Goal: Information Seeking & Learning: Check status

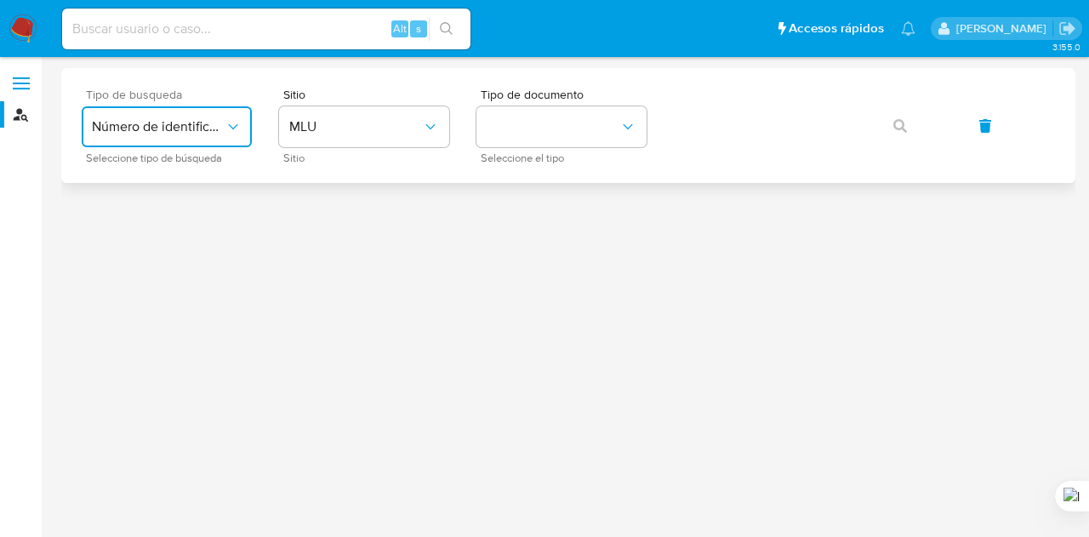
click at [125, 115] on button "Número de identificación" at bounding box center [167, 126] width 170 height 41
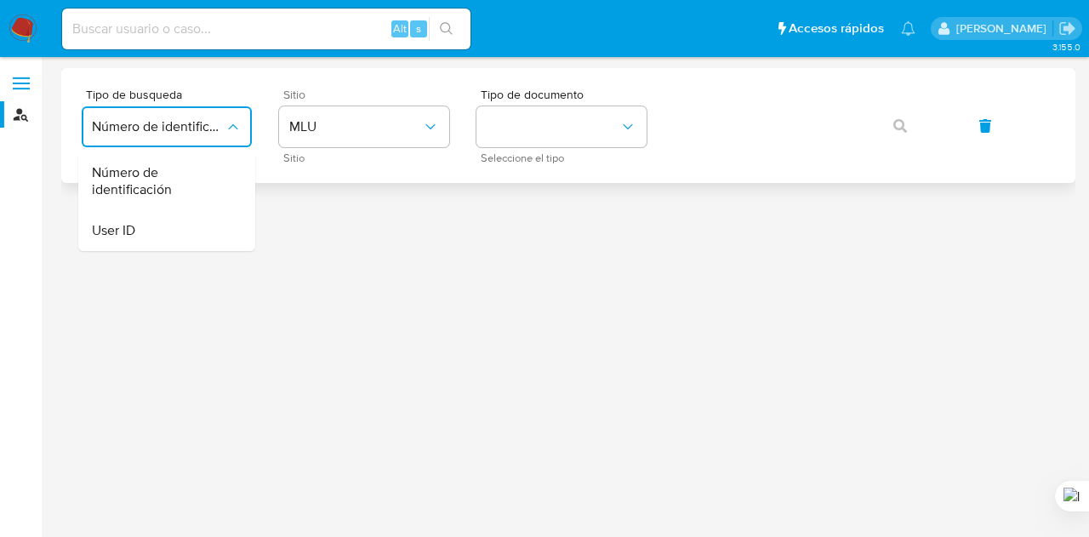
drag, startPoint x: 325, startPoint y: 151, endPoint x: 328, endPoint y: 140, distance: 10.8
click at [326, 151] on div "Sitio MLU Sitio" at bounding box center [364, 125] width 170 height 74
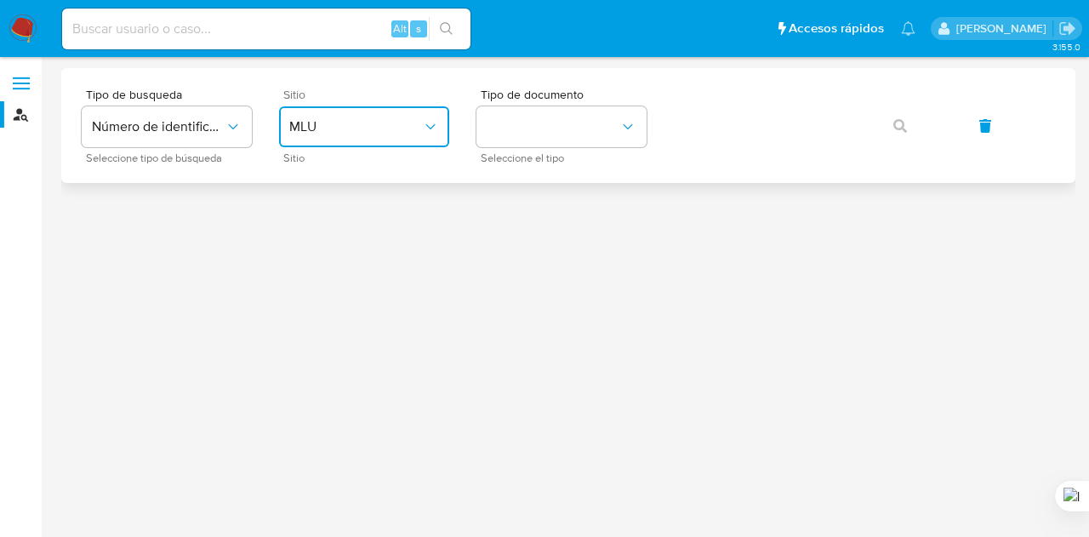
click at [335, 128] on span "MLU" at bounding box center [355, 126] width 133 height 17
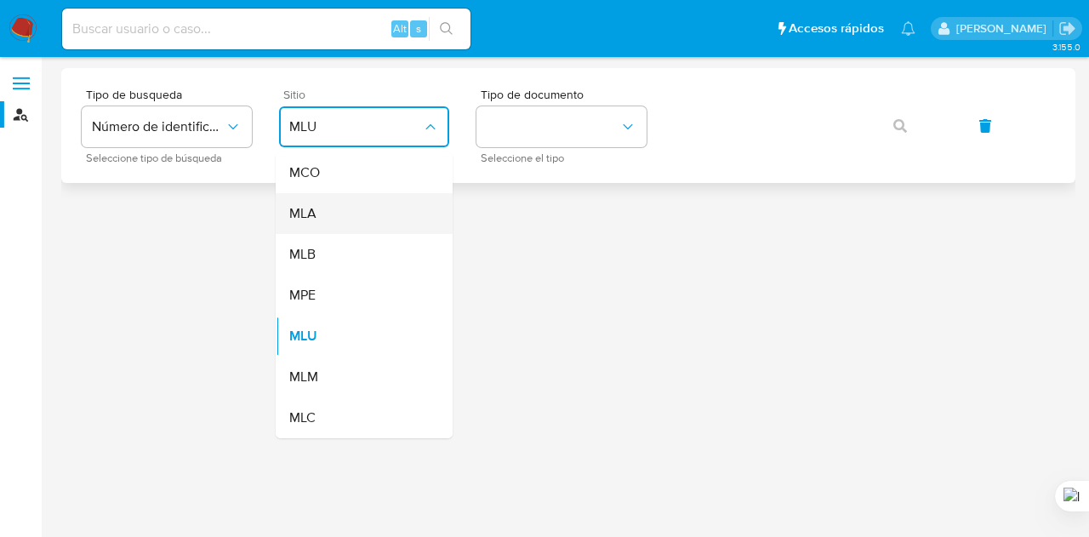
click at [315, 212] on span "MLA" at bounding box center [302, 213] width 27 height 17
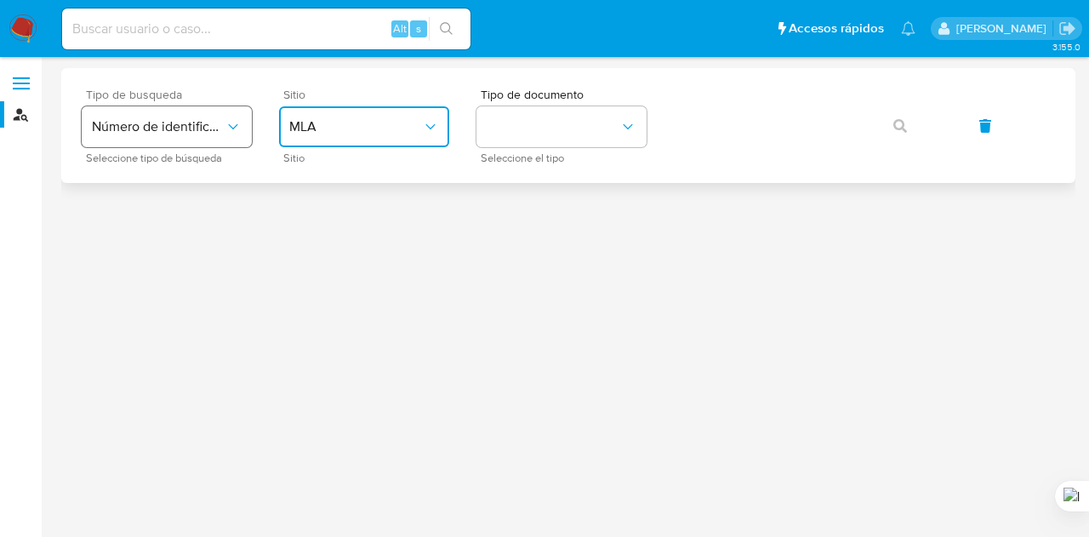
click at [167, 122] on span "Número de identificación" at bounding box center [158, 126] width 133 height 17
click at [512, 128] on button "identificationType" at bounding box center [561, 126] width 170 height 41
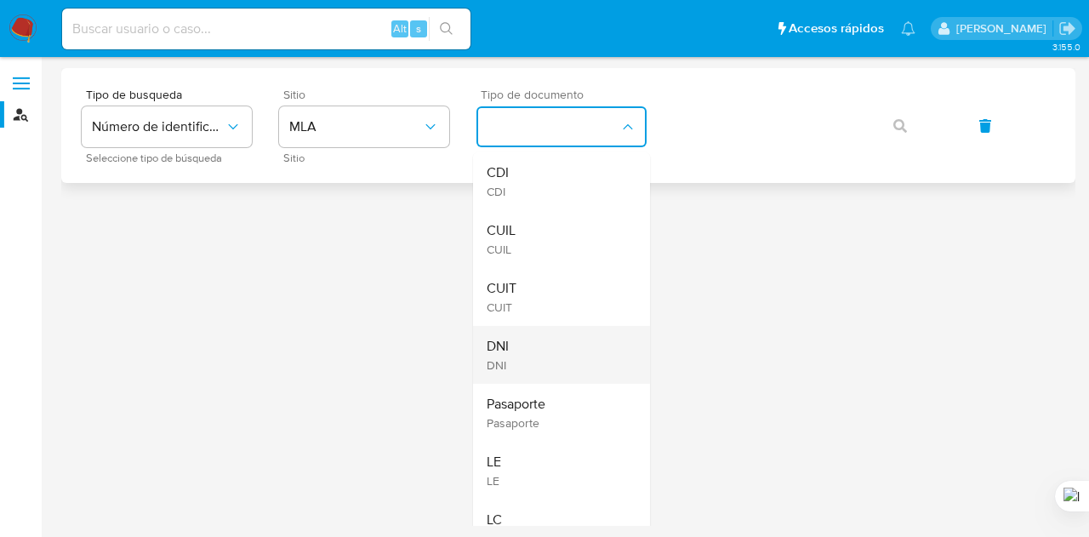
click at [573, 348] on div "DNI DNI" at bounding box center [556, 355] width 139 height 58
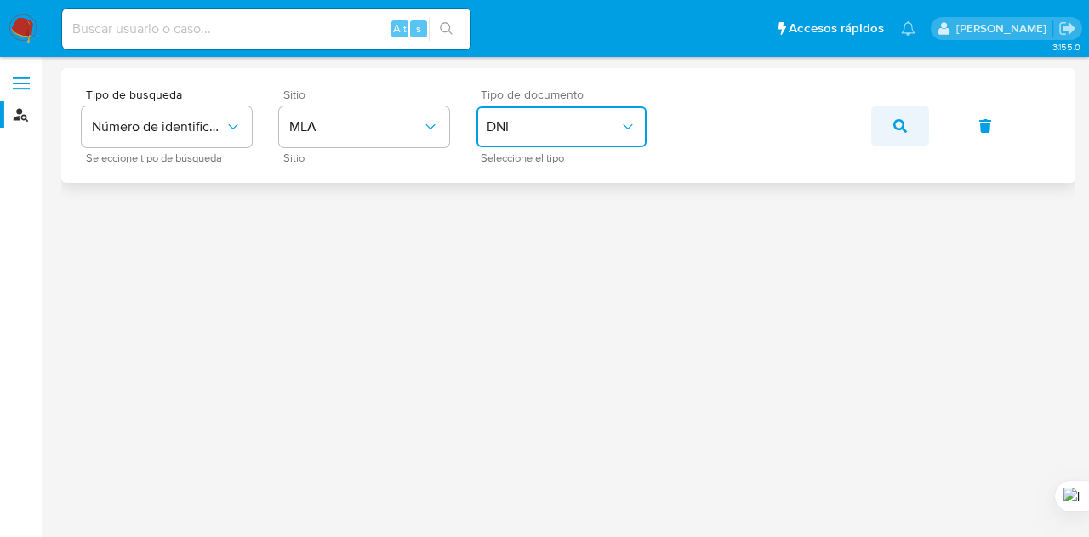
click at [913, 128] on button "button" at bounding box center [900, 125] width 58 height 41
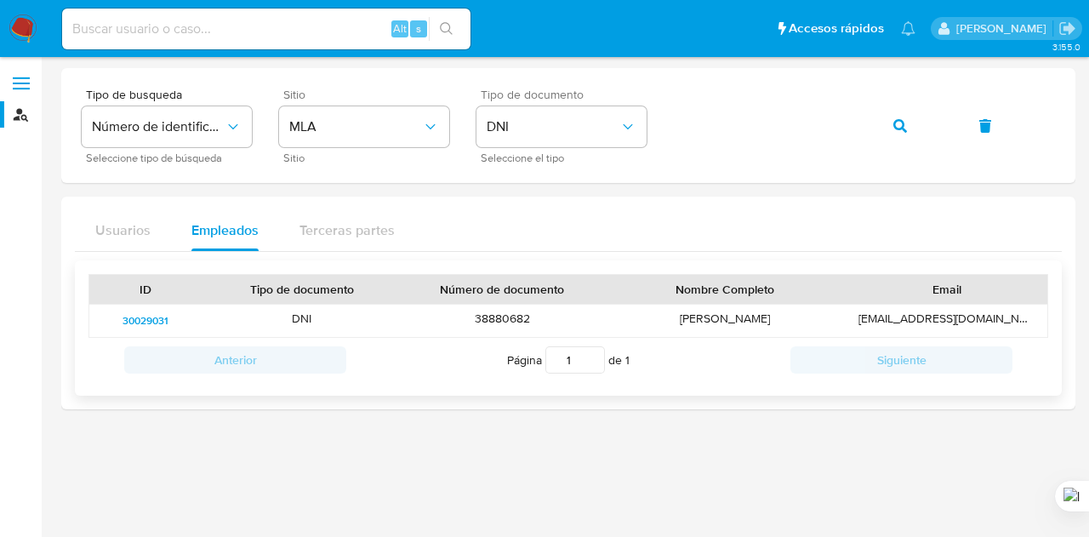
click at [128, 314] on span "30029031" at bounding box center [145, 320] width 46 height 20
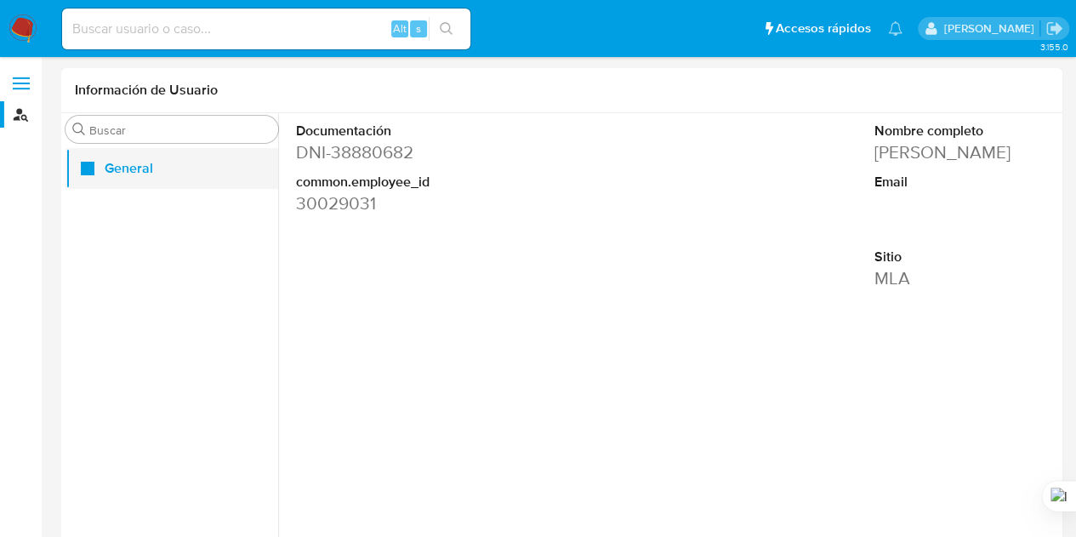
click at [165, 178] on button "General" at bounding box center [171, 168] width 213 height 41
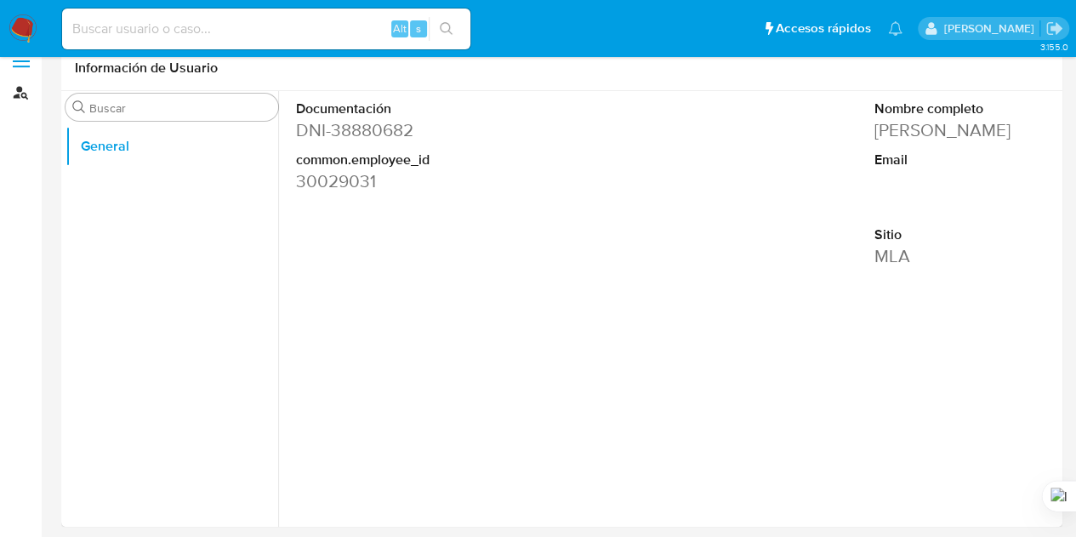
click at [36, 93] on link "Buscador de personas" at bounding box center [101, 92] width 202 height 26
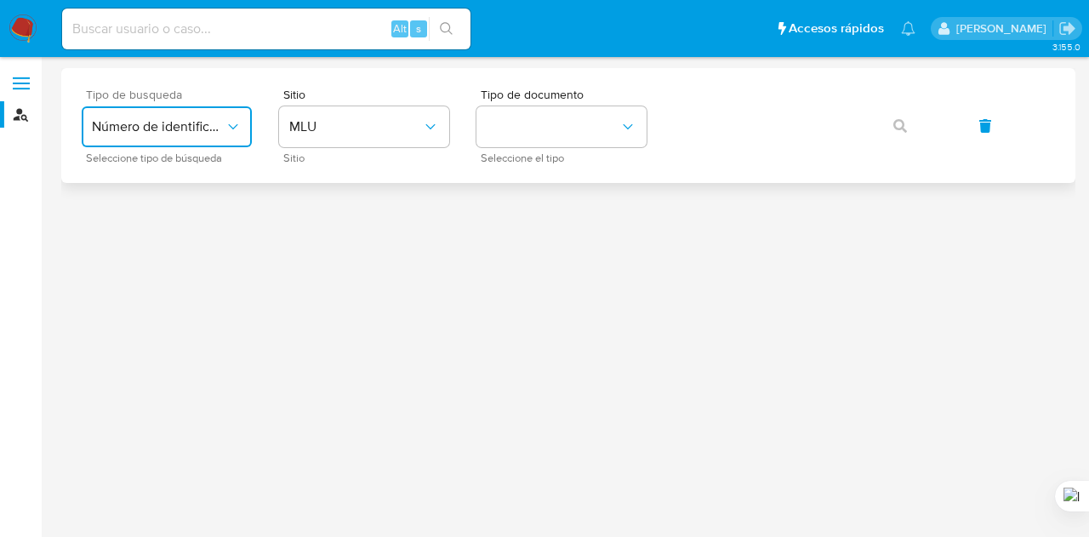
click at [187, 118] on span "Número de identificación" at bounding box center [158, 126] width 133 height 17
click at [373, 115] on button "MLU" at bounding box center [364, 126] width 170 height 41
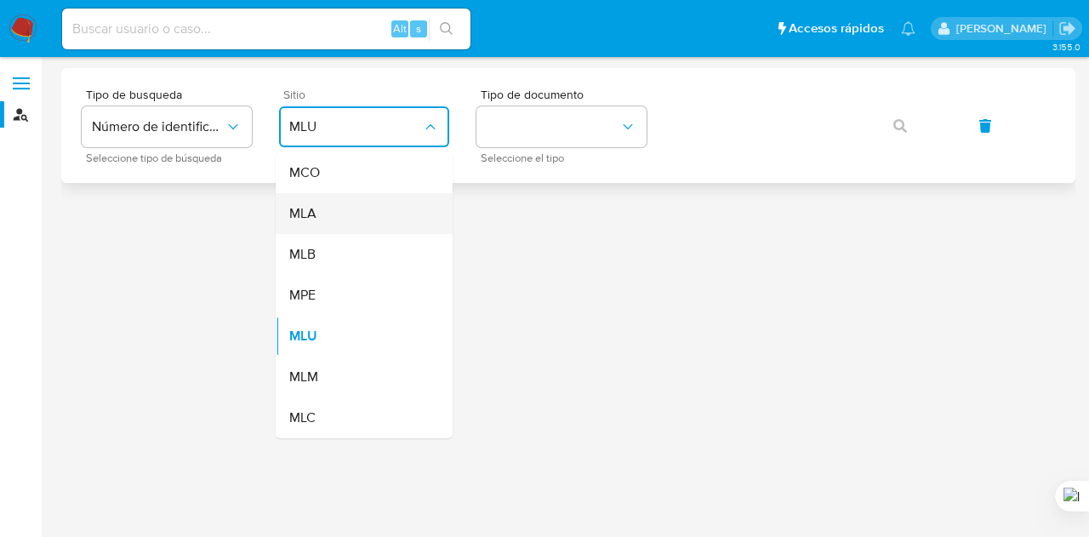
click at [349, 211] on div "MLA" at bounding box center [358, 213] width 139 height 41
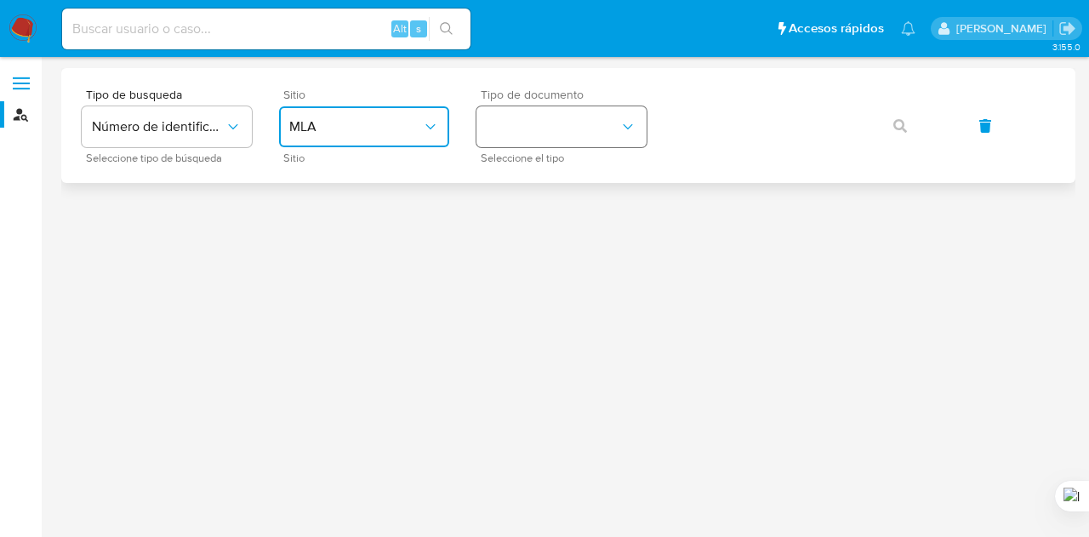
click at [484, 130] on button "identificationType" at bounding box center [561, 126] width 170 height 41
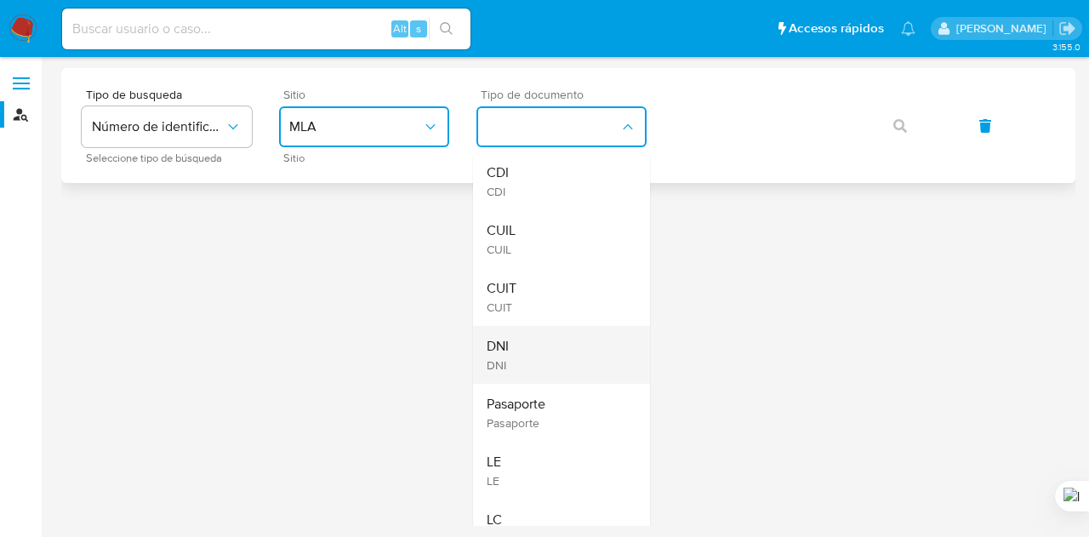
click at [551, 355] on div "DNI DNI" at bounding box center [556, 355] width 139 height 58
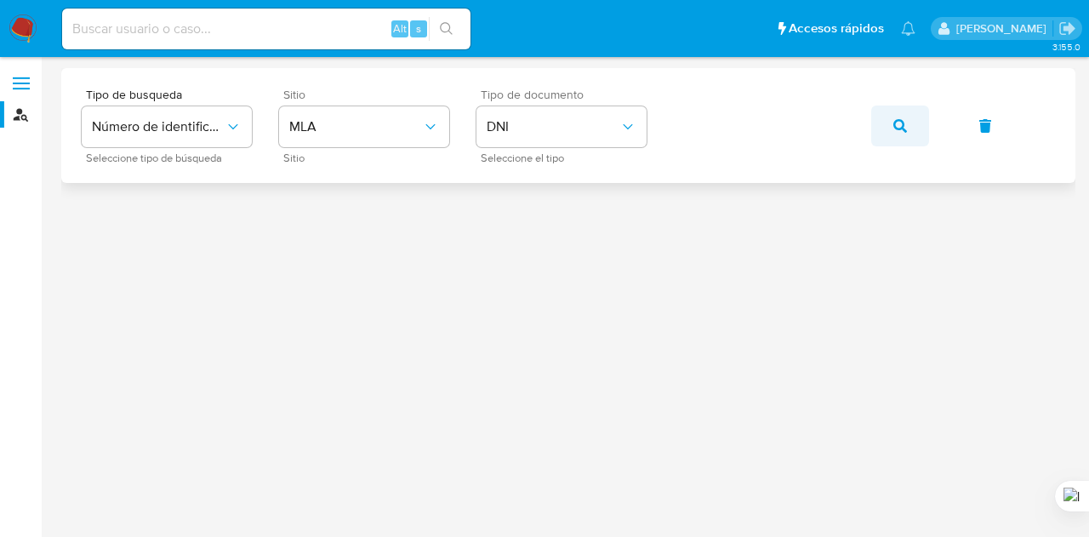
click at [904, 129] on icon "button" at bounding box center [900, 126] width 14 height 14
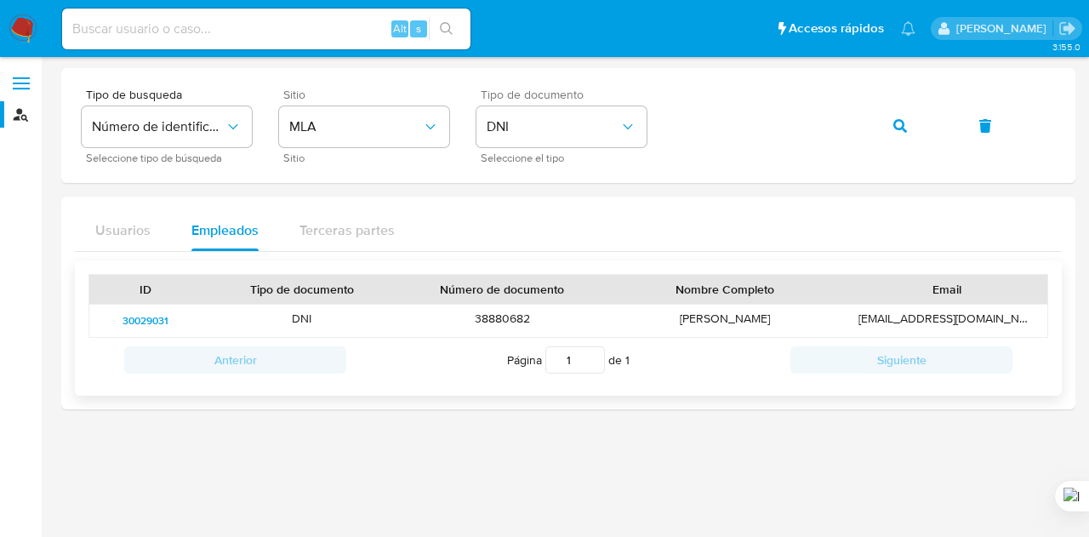
click at [155, 318] on span "30029031" at bounding box center [145, 320] width 46 height 20
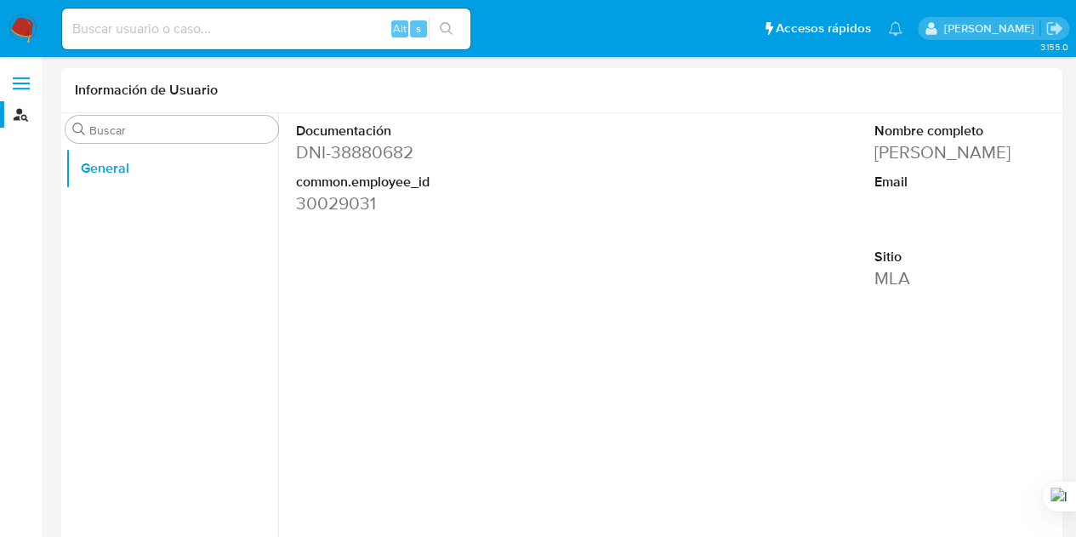
click at [6, 71] on label at bounding box center [21, 83] width 43 height 36
click at [0, 0] on input "checkbox" at bounding box center [0, 0] width 0 height 0
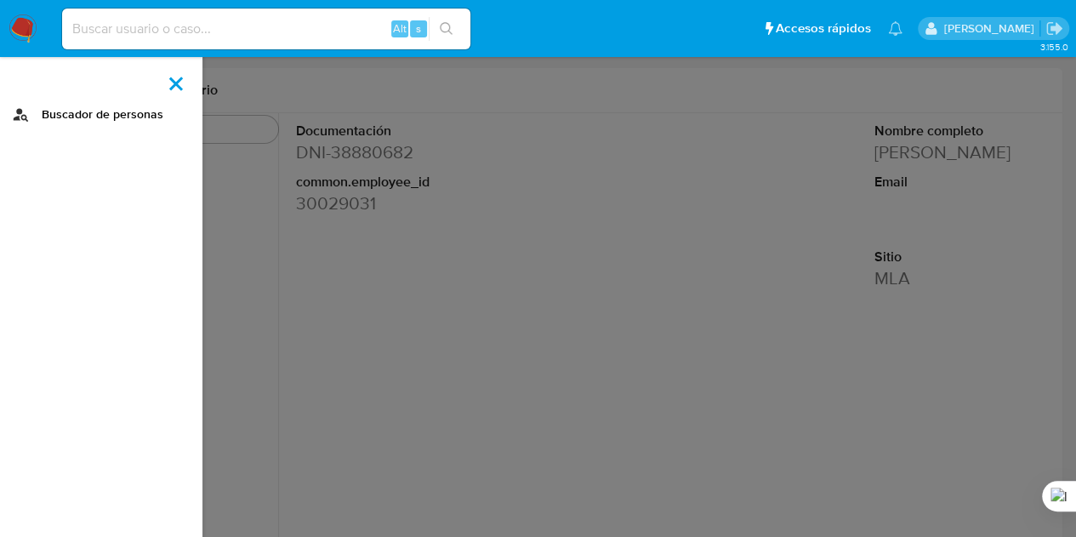
click at [97, 123] on link "Buscador de personas" at bounding box center [101, 114] width 202 height 26
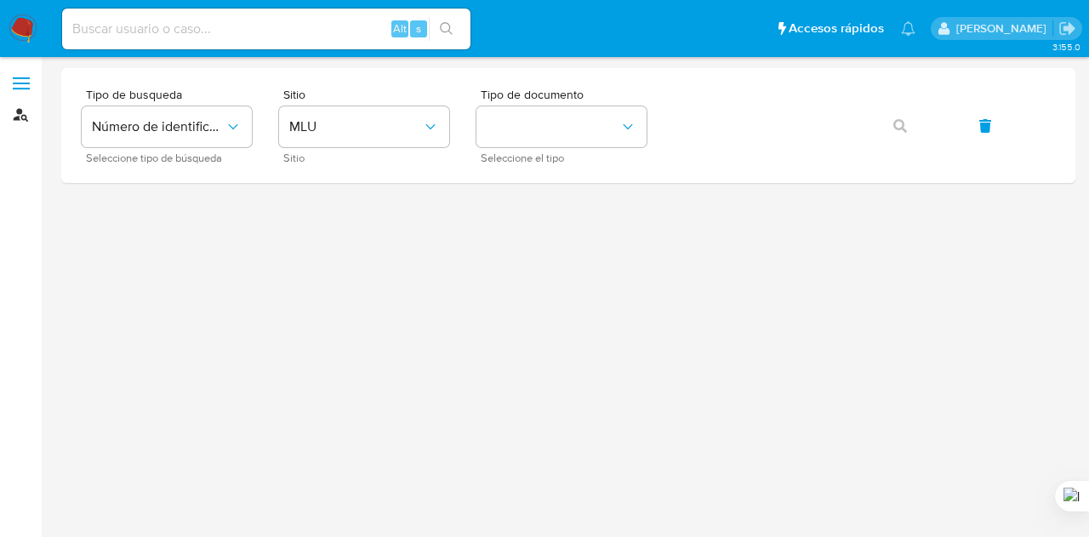
click at [20, 108] on link "Buscador de personas" at bounding box center [101, 114] width 202 height 26
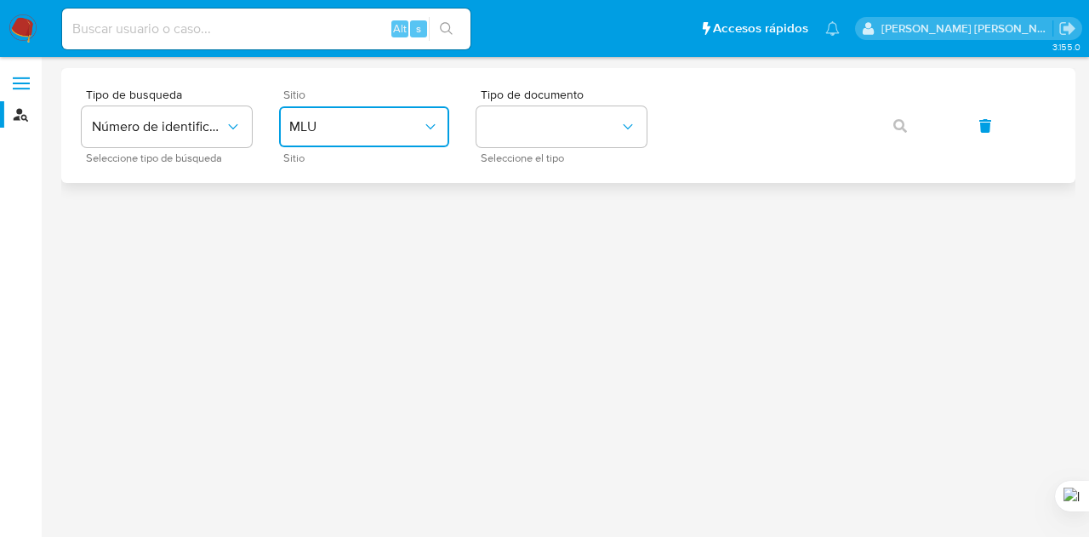
click at [323, 141] on button "MLU" at bounding box center [364, 126] width 170 height 41
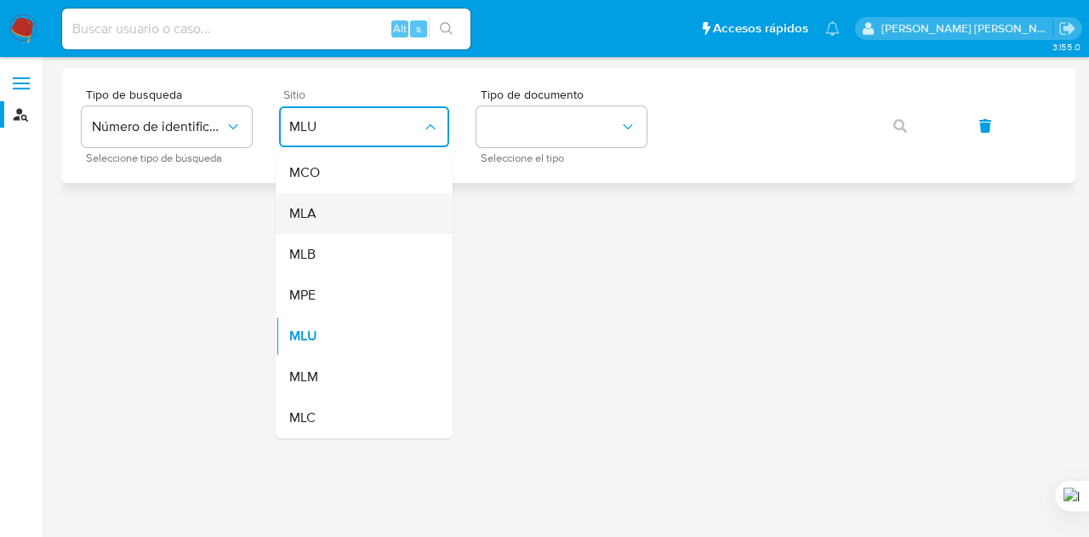
click at [340, 219] on div "MLA" at bounding box center [358, 213] width 139 height 41
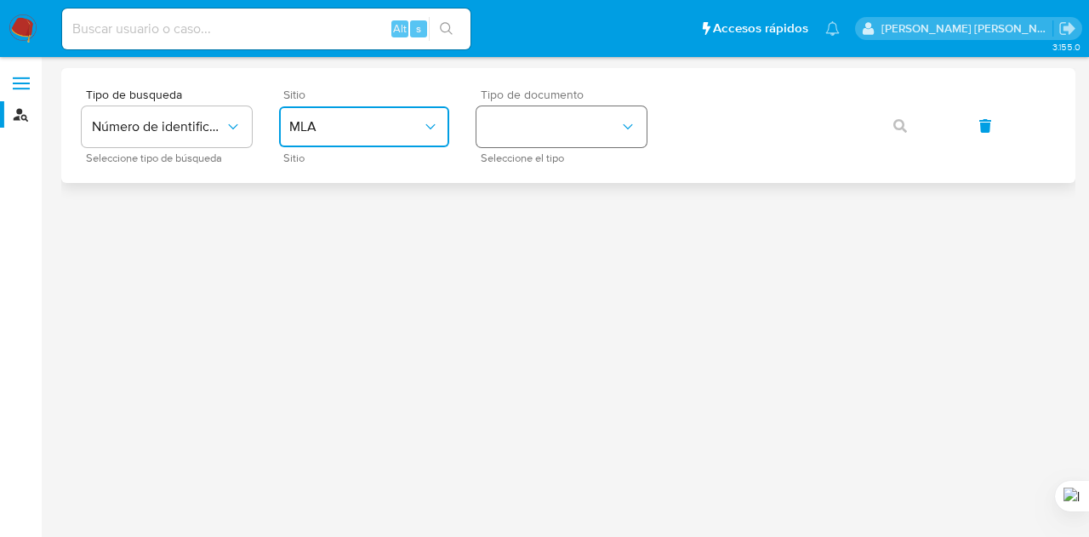
click at [566, 138] on button "identificationType" at bounding box center [561, 126] width 170 height 41
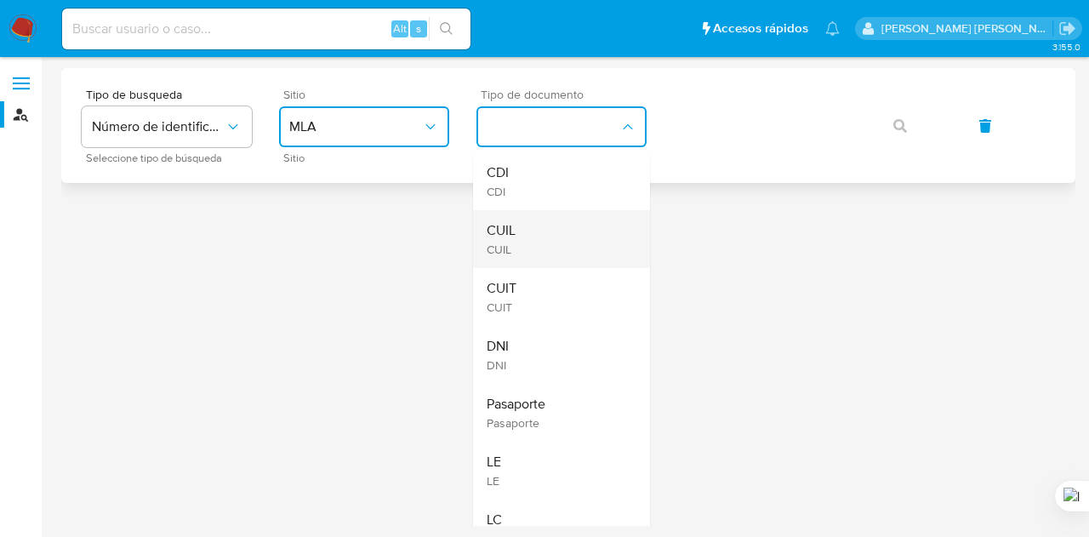
click at [565, 241] on div "CUIL CUIL" at bounding box center [556, 239] width 139 height 58
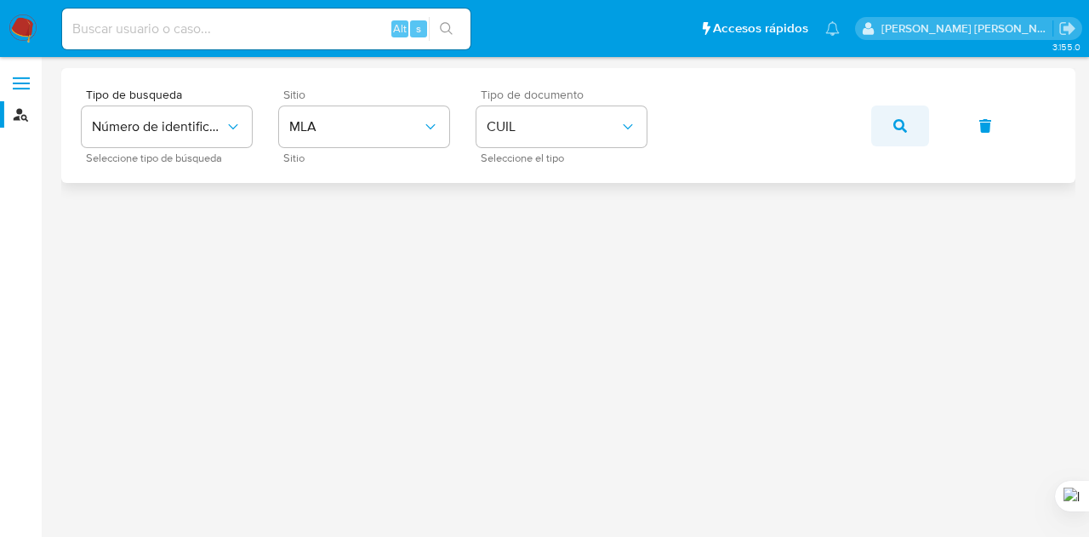
click at [905, 129] on icon "button" at bounding box center [900, 126] width 14 height 14
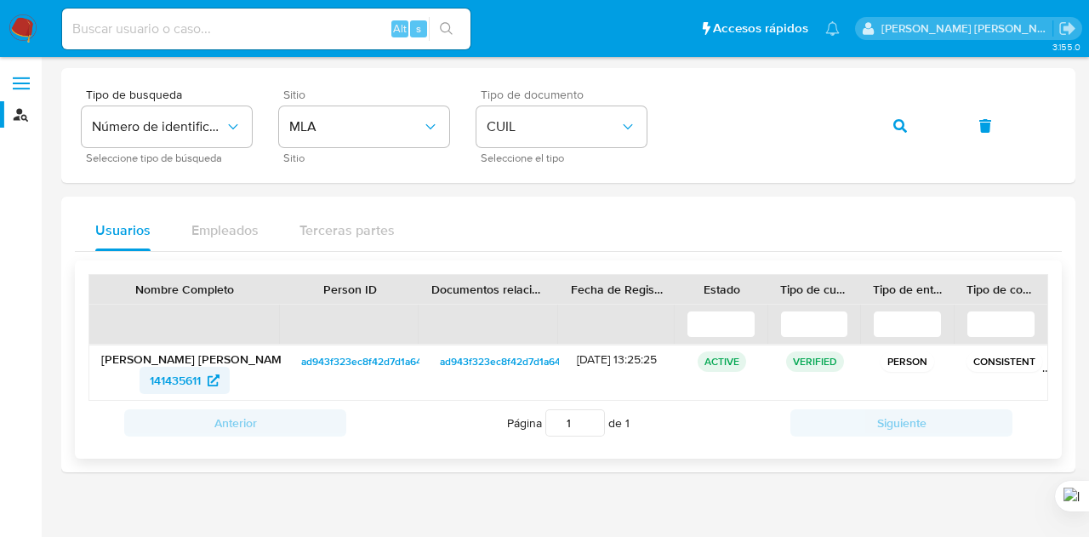
click at [209, 375] on icon at bounding box center [214, 380] width 12 height 12
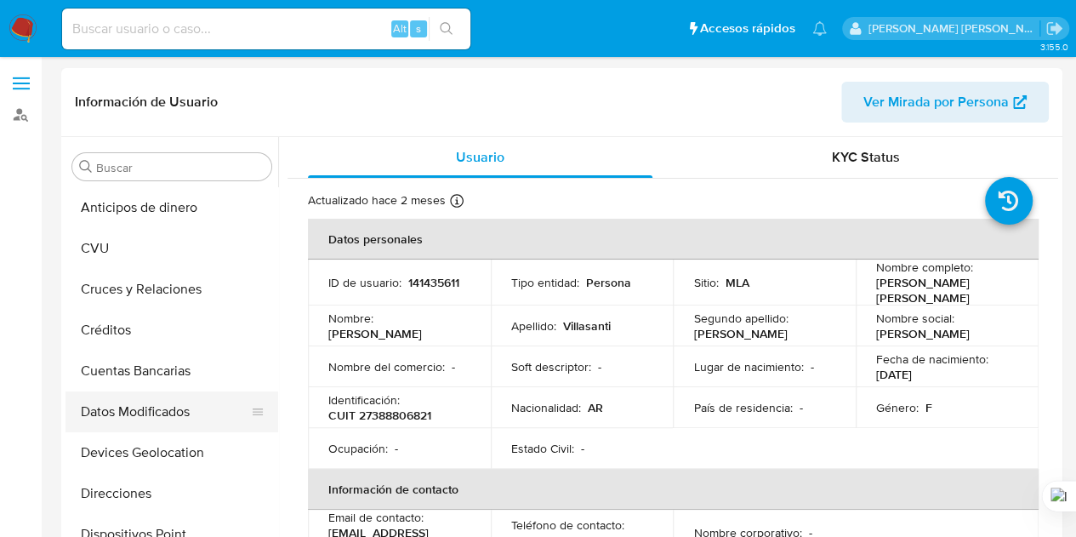
scroll to position [351, 0]
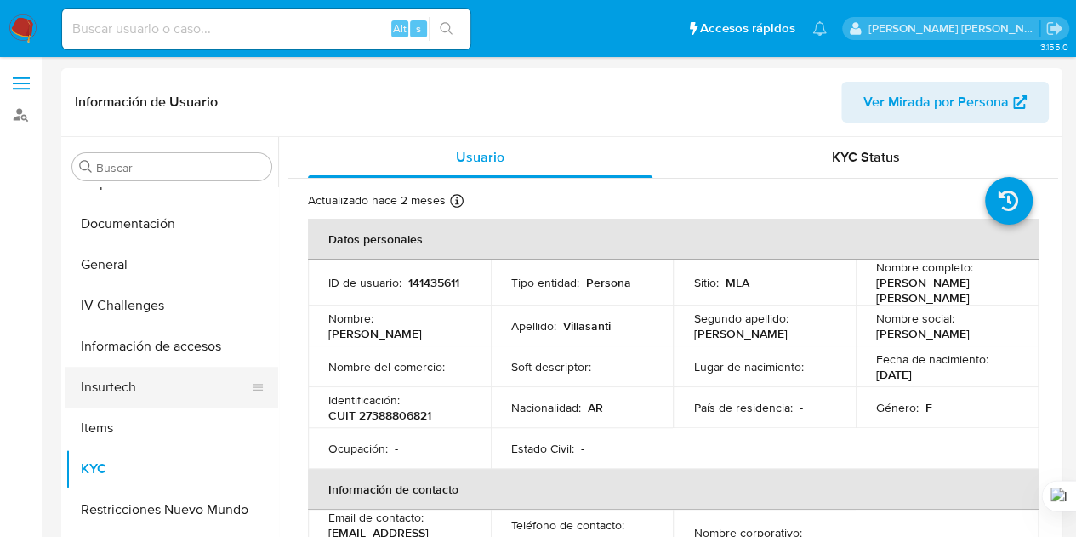
select select "10"
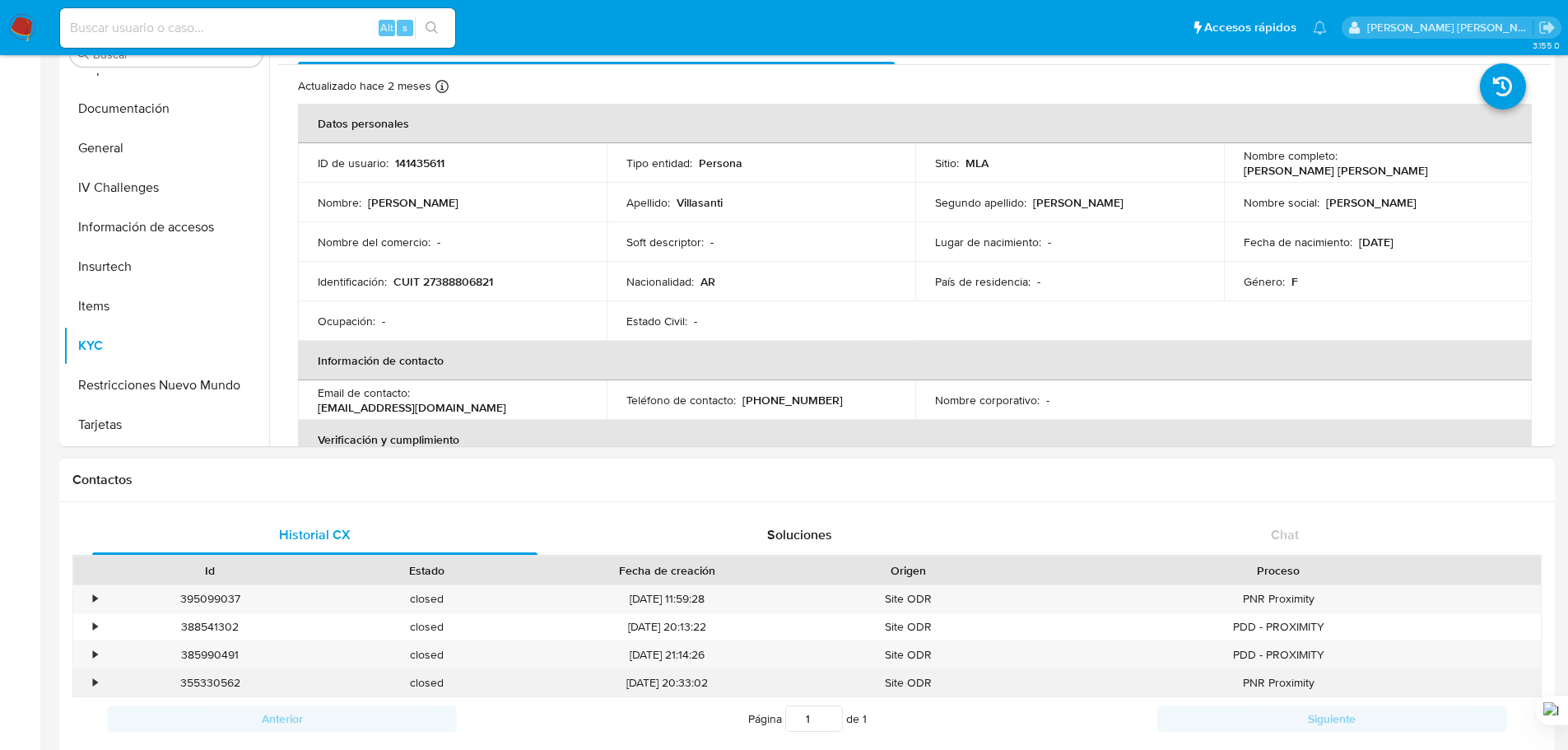
scroll to position [93, 0]
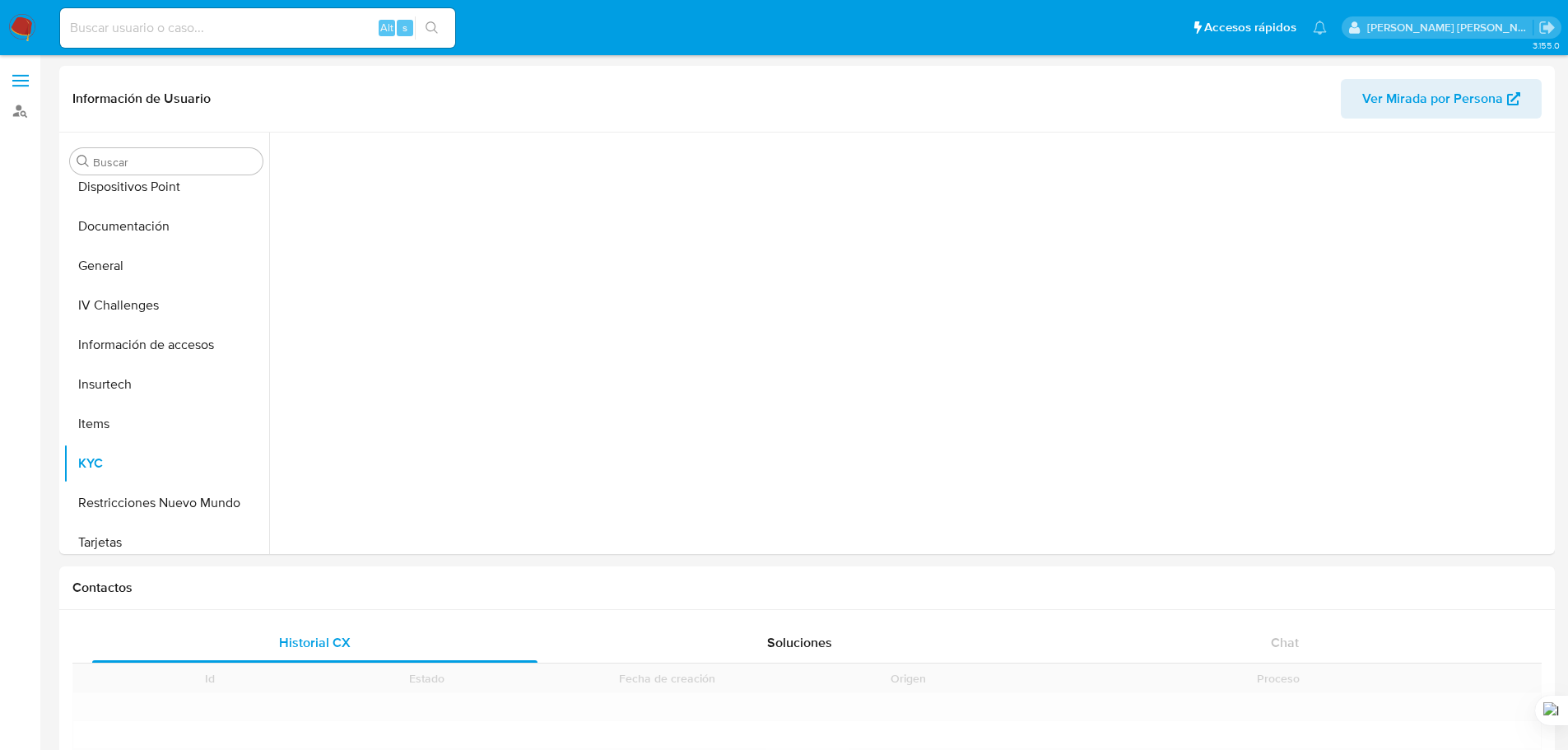
scroll to position [340, 0]
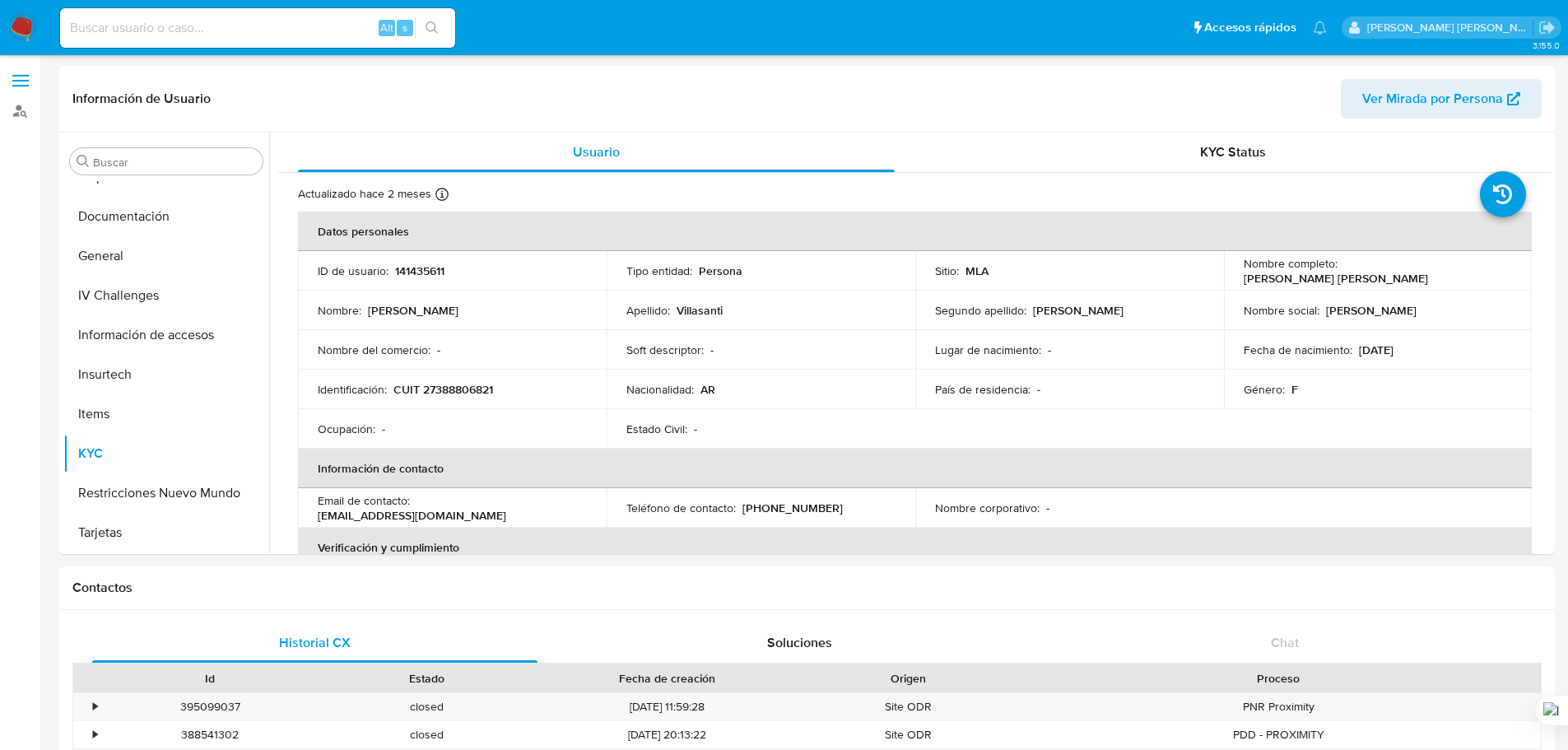
select select "10"
click at [153, 310] on button "IV Challenges" at bounding box center [159, 295] width 193 height 40
